Goal: Transaction & Acquisition: Purchase product/service

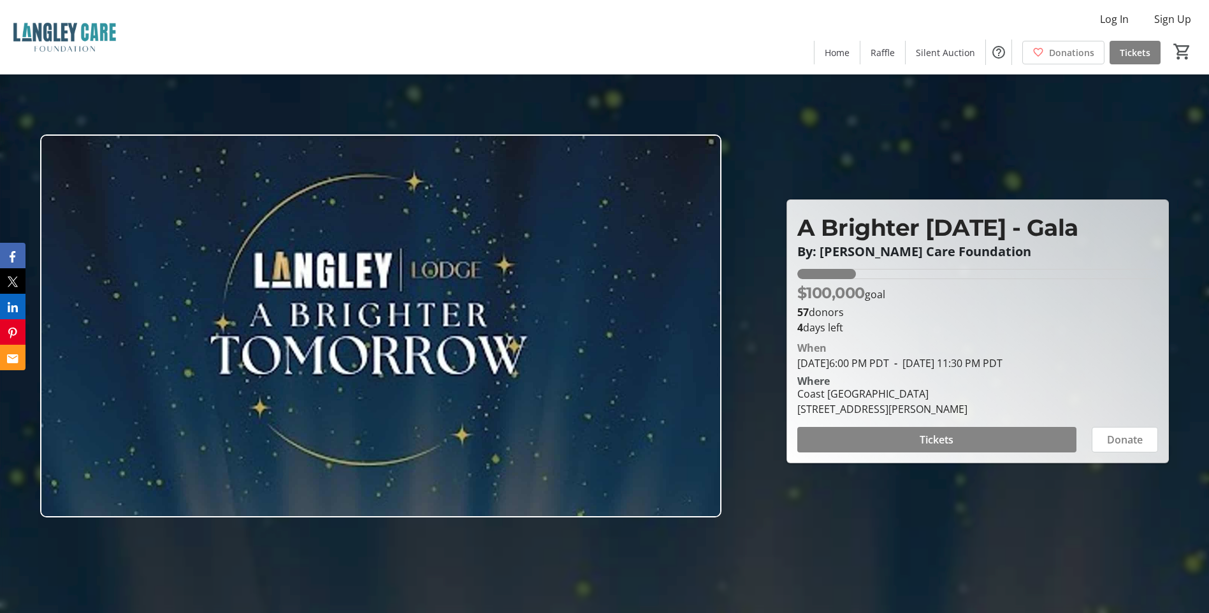
click at [945, 441] on span "Tickets" at bounding box center [937, 439] width 34 height 15
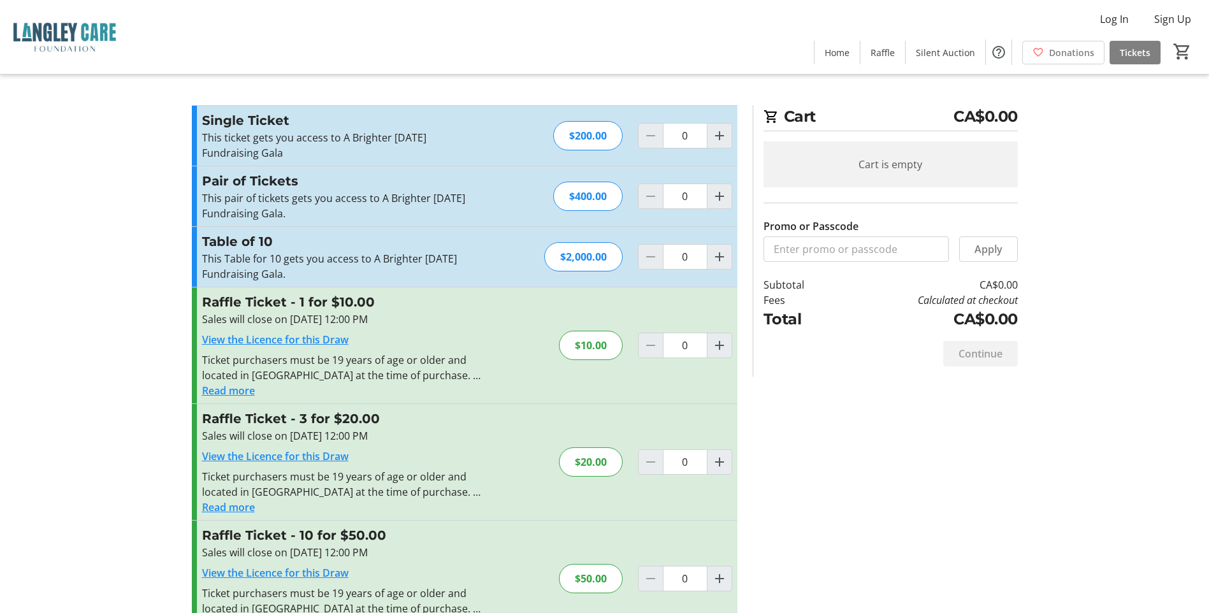
click at [894, 237] on tr-form-field "Promo or Passcode" at bounding box center [857, 240] width 186 height 43
click at [889, 248] on input "Promo or Passcode" at bounding box center [857, 250] width 186 height 26
paste input "[PERSON_NAME] Group – Diamond Sponsors FREE."
type input "[PERSON_NAME] Group – Diamond Sponsors FREE"
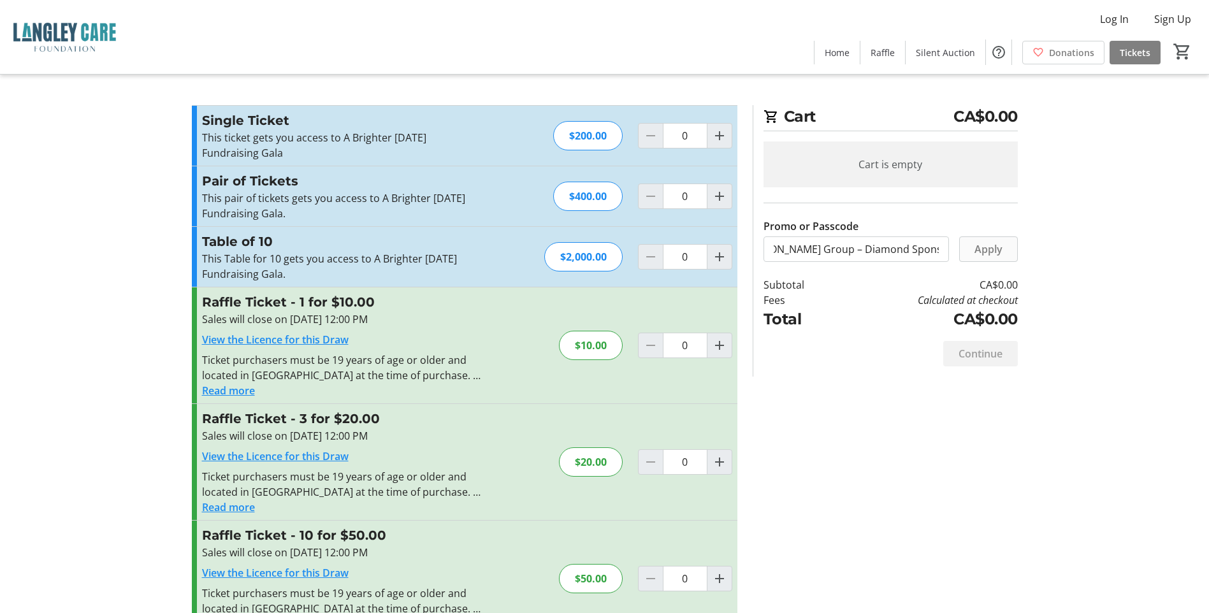
click at [1010, 249] on span at bounding box center [988, 249] width 57 height 31
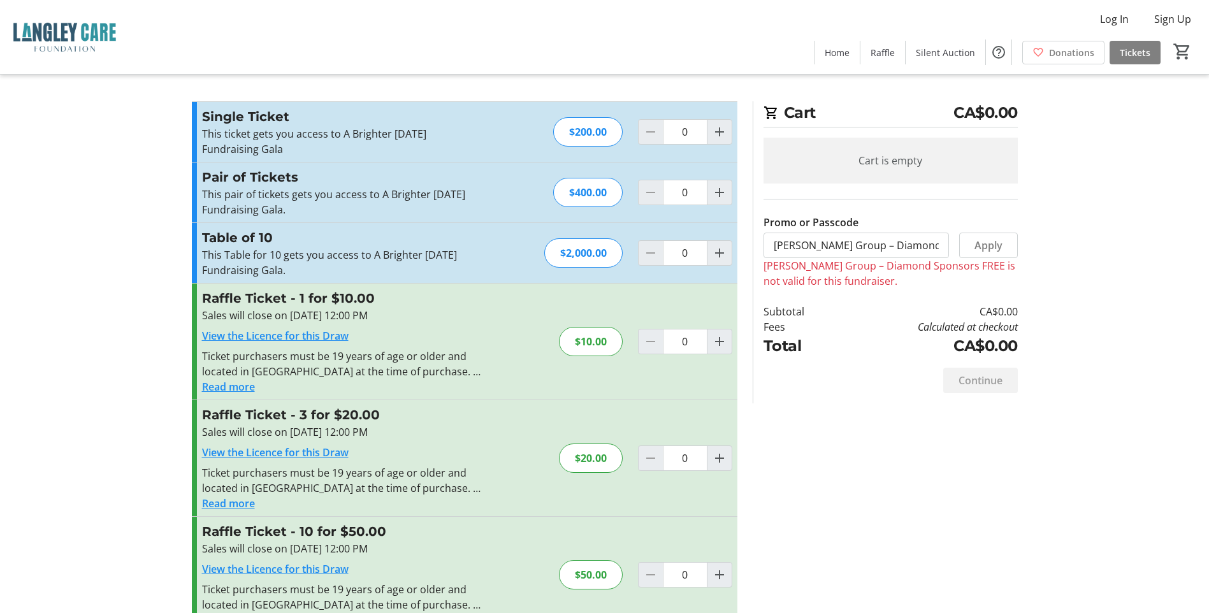
scroll to position [0, 0]
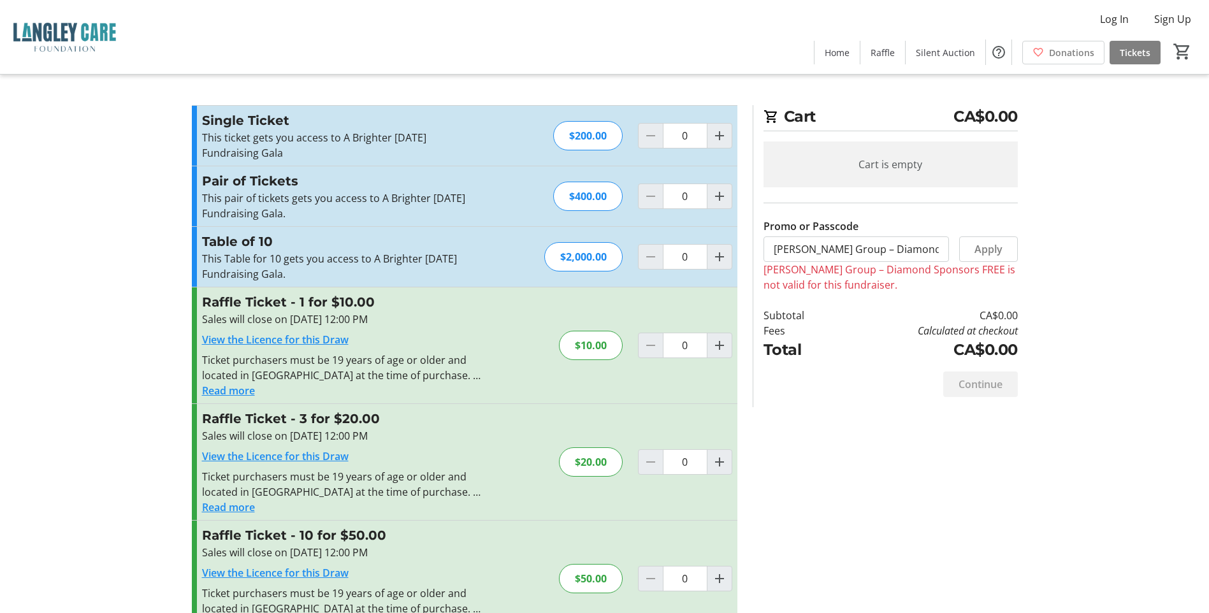
click at [845, 48] on span "Home" at bounding box center [837, 52] width 25 height 13
